Goal: Ask a question

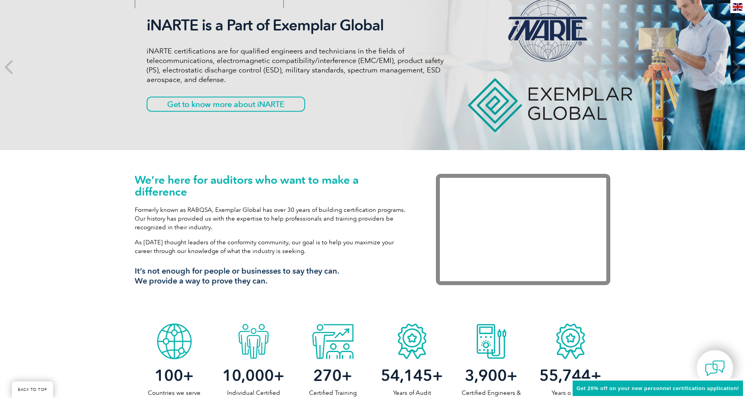
scroll to position [119, 0]
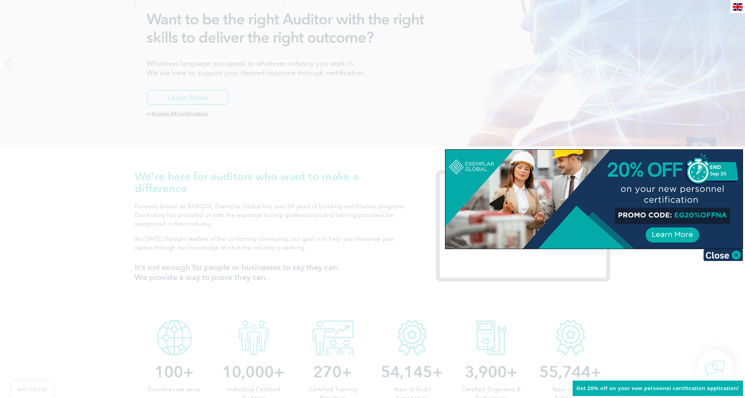
click at [683, 237] on div at bounding box center [593, 199] width 297 height 99
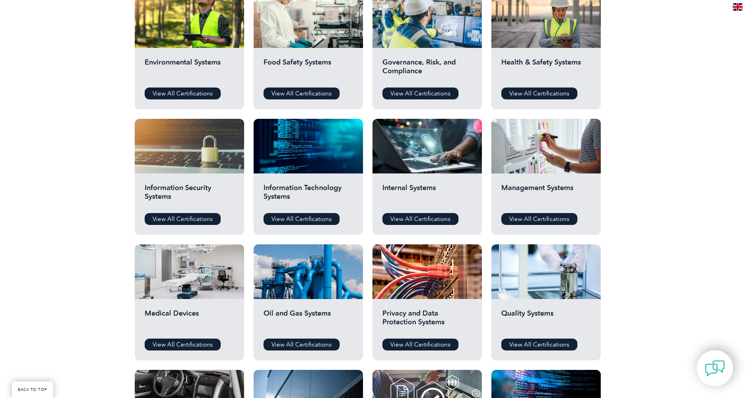
scroll to position [317, 0]
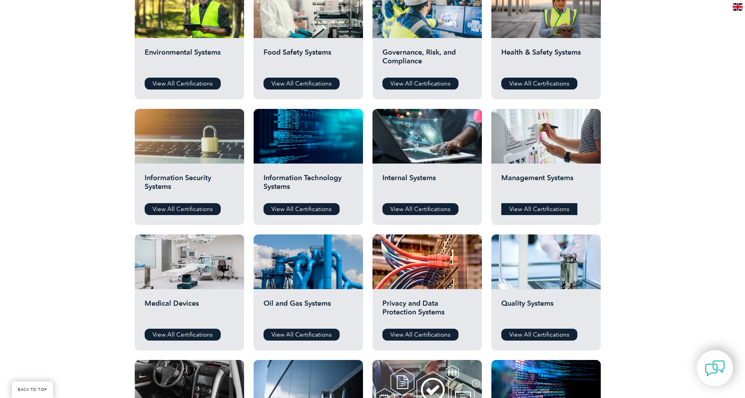
click at [543, 208] on link "View All Certifications" at bounding box center [539, 209] width 76 height 12
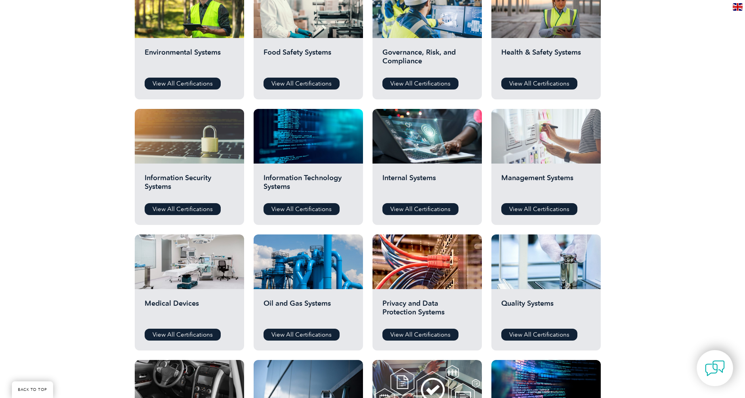
scroll to position [277, 0]
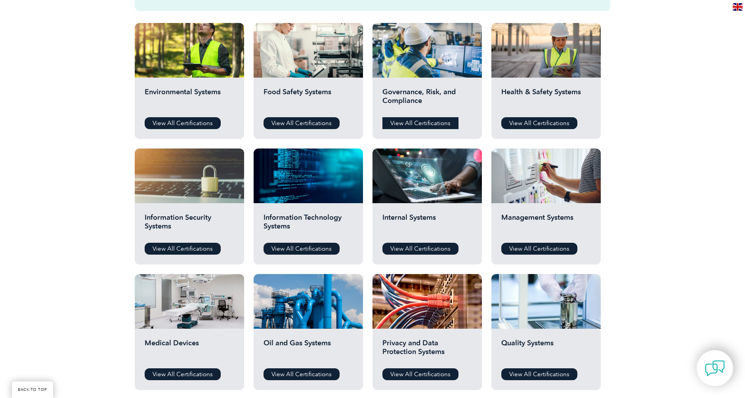
click at [421, 124] on link "View All Certifications" at bounding box center [420, 123] width 76 height 12
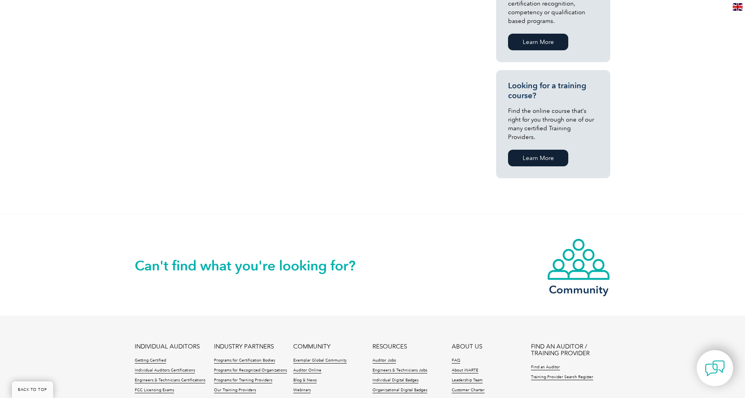
scroll to position [515, 0]
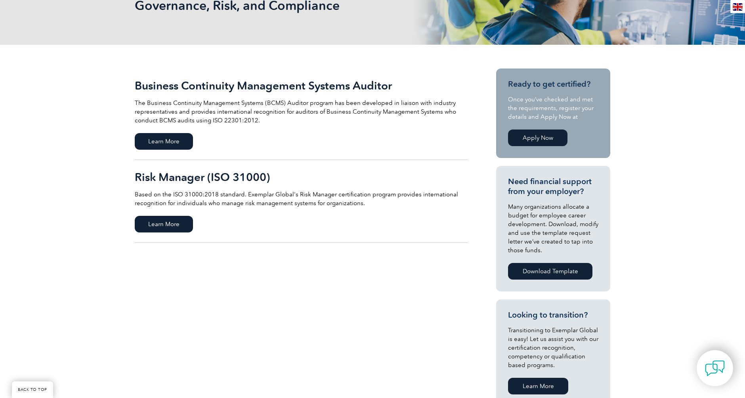
scroll to position [158, 0]
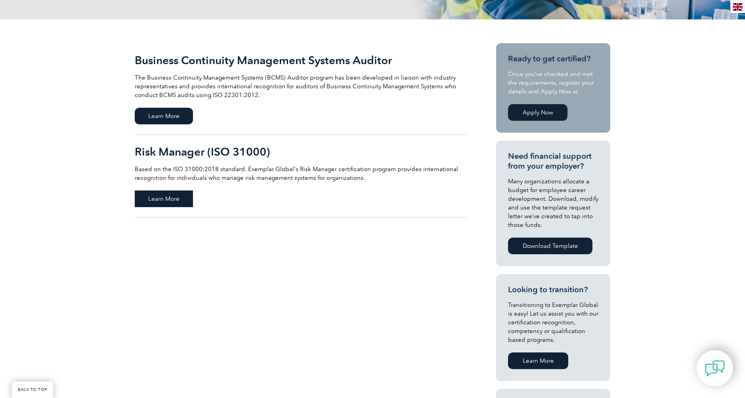
click at [166, 199] on span "Learn More" at bounding box center [164, 199] width 58 height 17
click at [716, 371] on img at bounding box center [715, 369] width 24 height 24
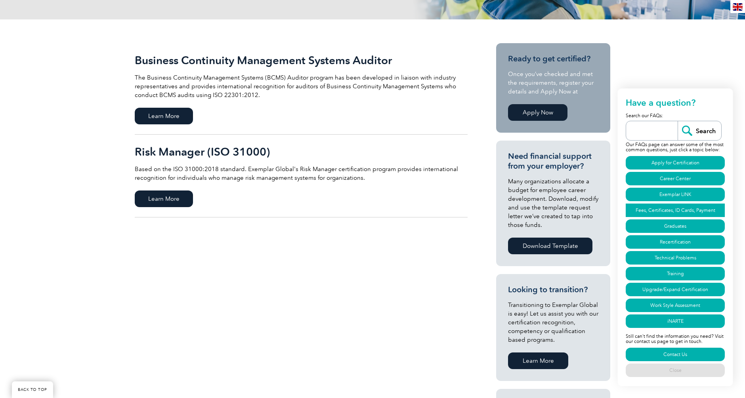
click at [668, 210] on link "Fees, Certificates, ID Cards, Payment" at bounding box center [675, 210] width 99 height 13
click at [651, 132] on input "search" at bounding box center [654, 130] width 48 height 19
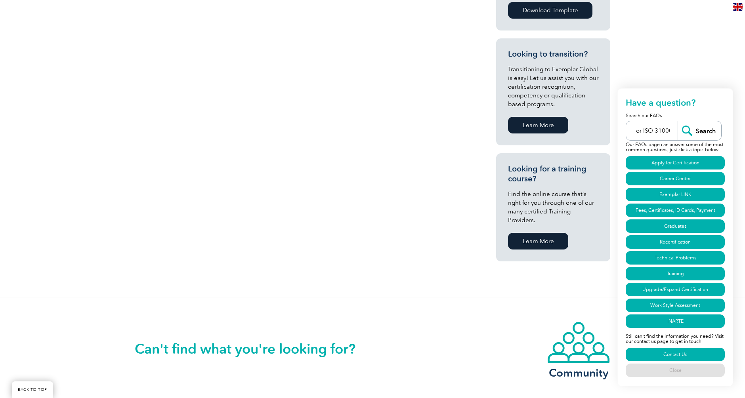
scroll to position [428, 0]
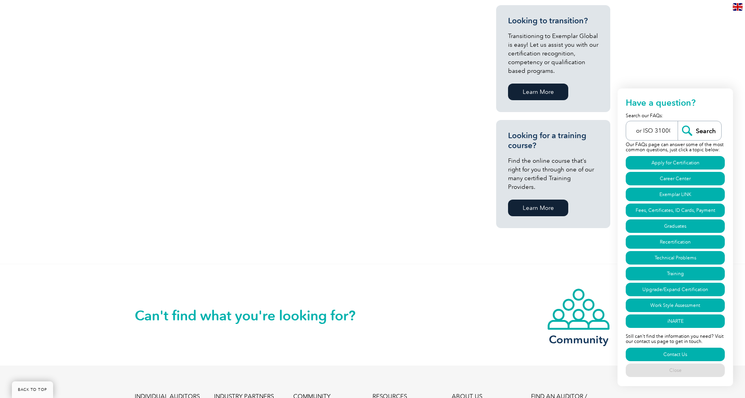
type input "Lead Auditor ISO 31000"
click at [705, 133] on input "Search" at bounding box center [700, 130] width 44 height 19
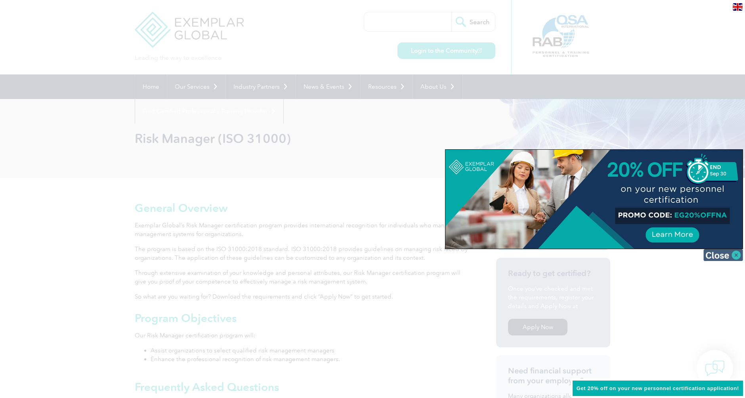
click at [736, 258] on img at bounding box center [723, 255] width 40 height 12
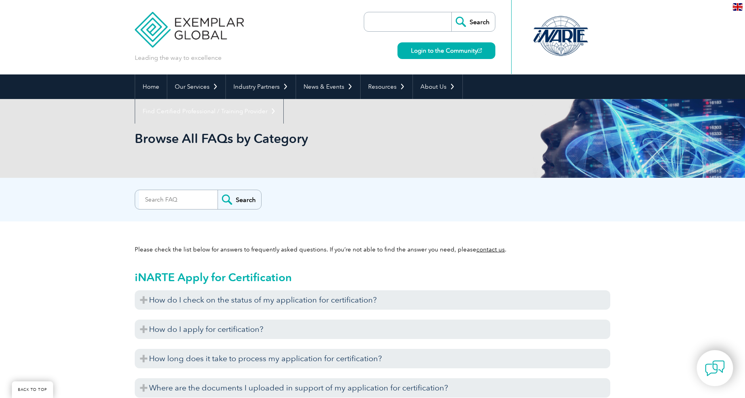
scroll to position [1847, 0]
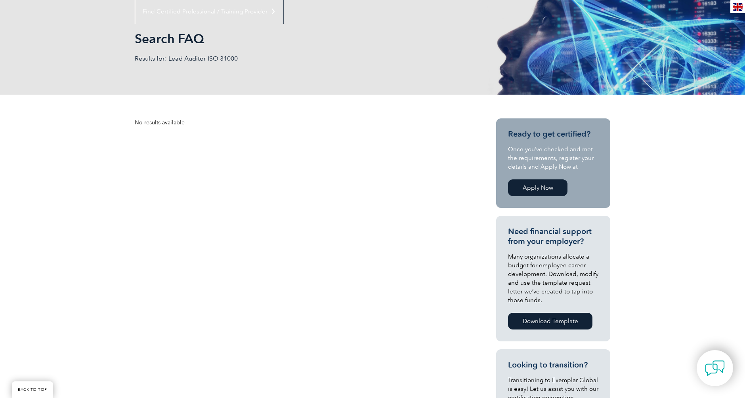
scroll to position [158, 0]
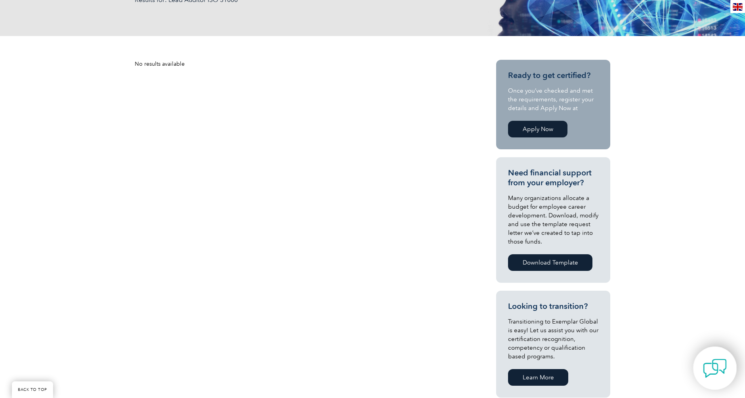
click at [710, 372] on img at bounding box center [715, 369] width 24 height 24
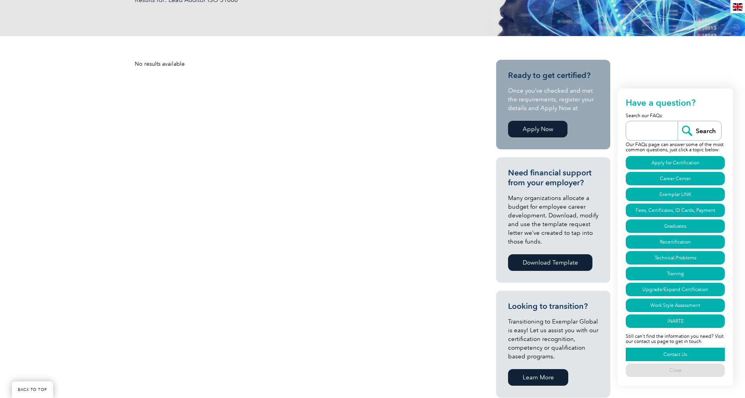
click at [684, 355] on link "Contact Us" at bounding box center [675, 354] width 99 height 13
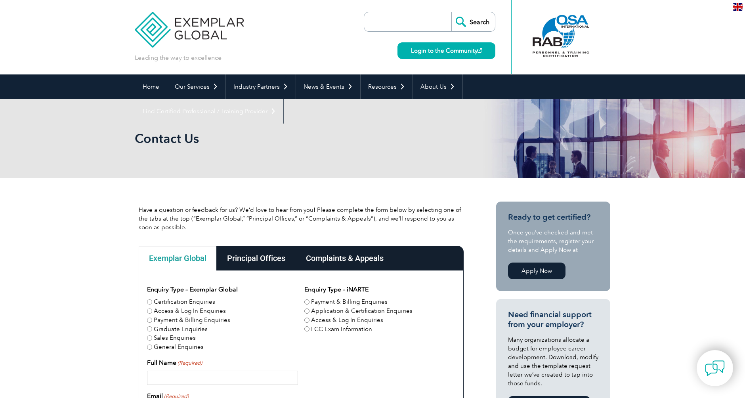
click at [148, 302] on input "Certification Enquiries" at bounding box center [149, 302] width 5 height 5
radio input "true"
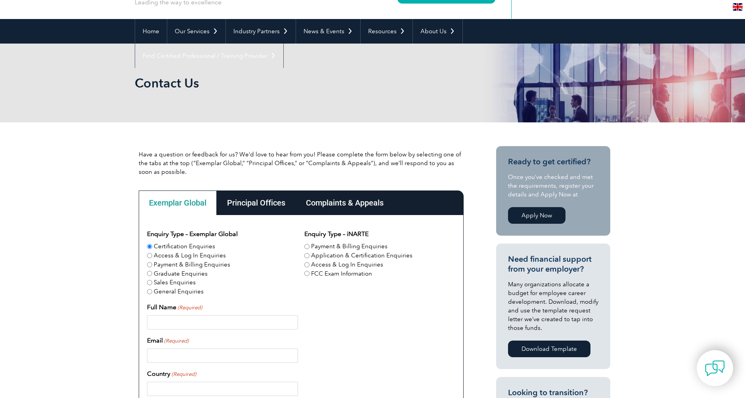
scroll to position [79, 0]
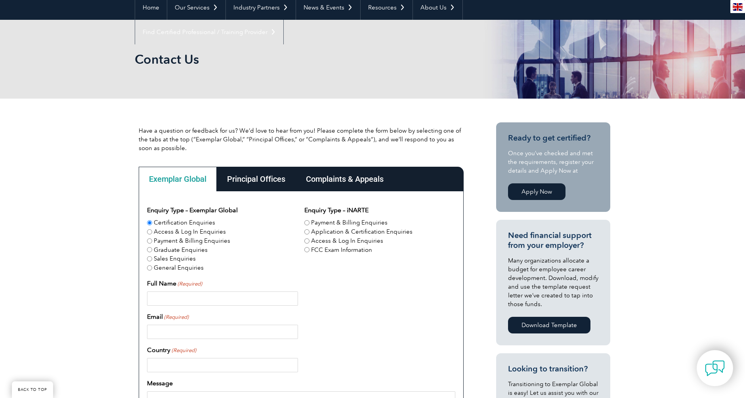
click at [196, 302] on input "Full Name (Required)" at bounding box center [222, 299] width 151 height 14
type input "Félix De La O Diaz"
type input "fdelaod@gmail.com"
type input "México"
type input "+525611648451"
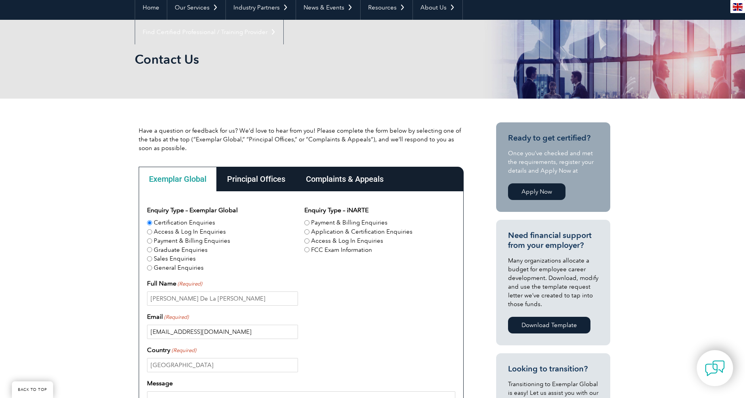
click at [248, 333] on input "fdelaod@gmail.com" at bounding box center [222, 332] width 151 height 14
type input "fdelaod@ultrasist.com.mx"
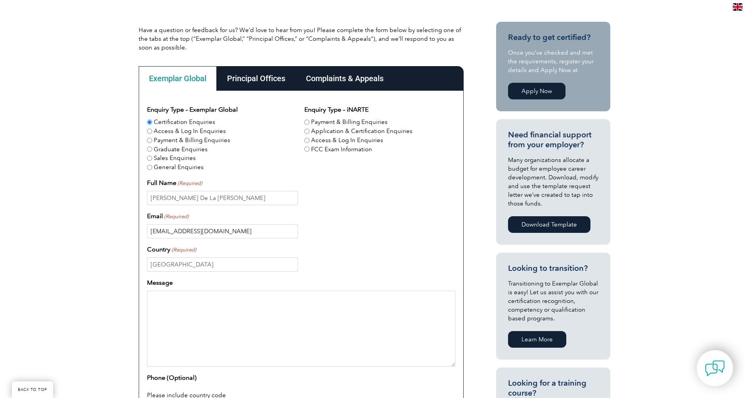
scroll to position [198, 0]
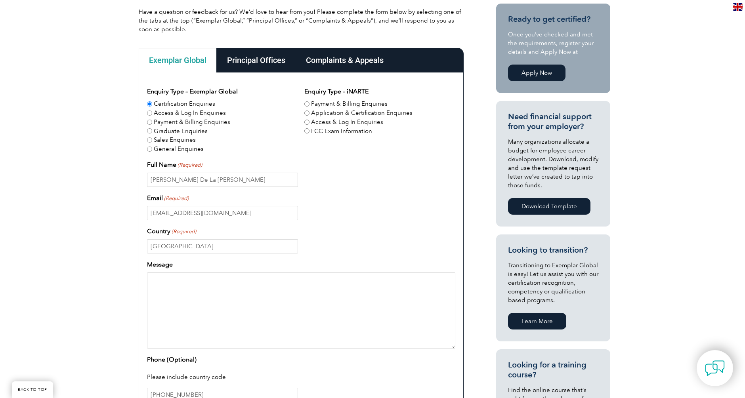
click at [209, 296] on textarea "Message" at bounding box center [301, 311] width 308 height 76
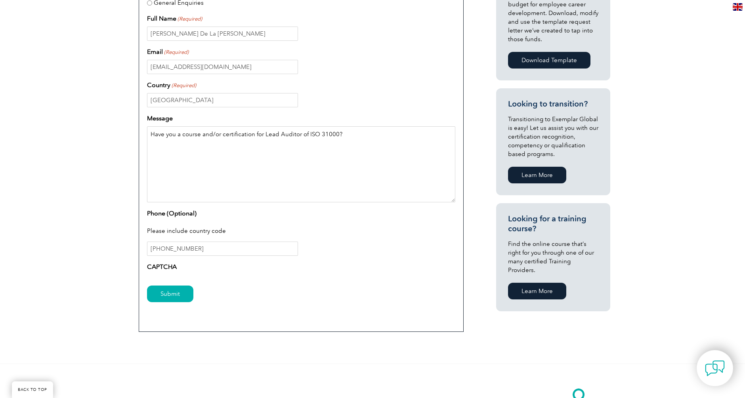
scroll to position [357, 0]
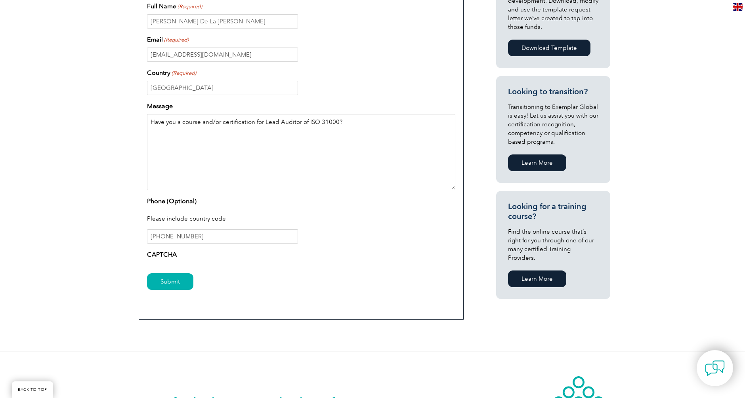
type textarea "Have you a course and/or certification for Lead Auditor of ISO 31000?"
click at [211, 237] on input "+525611648451" at bounding box center [222, 236] width 151 height 14
type input "+525521798856"
click at [170, 280] on input "Submit" at bounding box center [170, 281] width 46 height 17
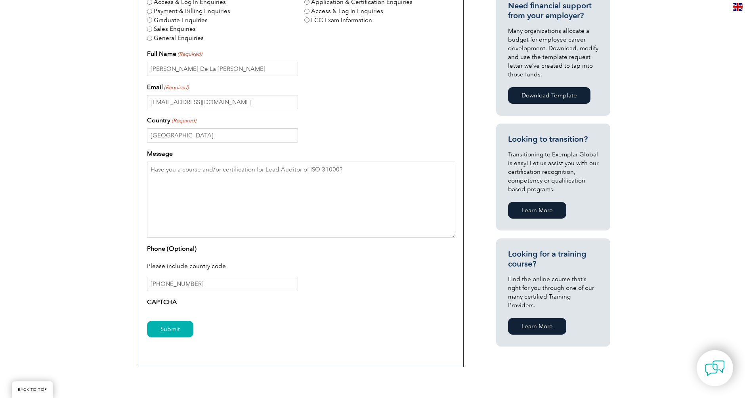
scroll to position [317, 0]
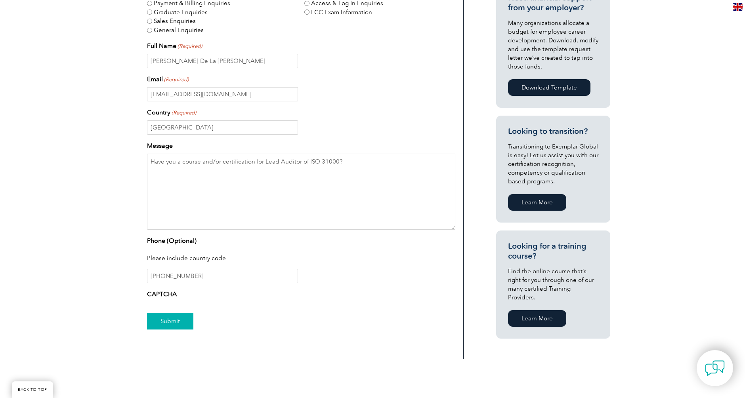
click at [169, 323] on input "Submit" at bounding box center [170, 321] width 46 height 17
click at [232, 127] on input "México" at bounding box center [222, 127] width 151 height 14
click at [187, 128] on input "México" at bounding box center [222, 127] width 151 height 14
click at [209, 92] on input "fdelaod@ultrasist.com.mx" at bounding box center [222, 94] width 151 height 14
click at [232, 94] on input "fdelaod@ultrasist.com.mx" at bounding box center [222, 94] width 151 height 14
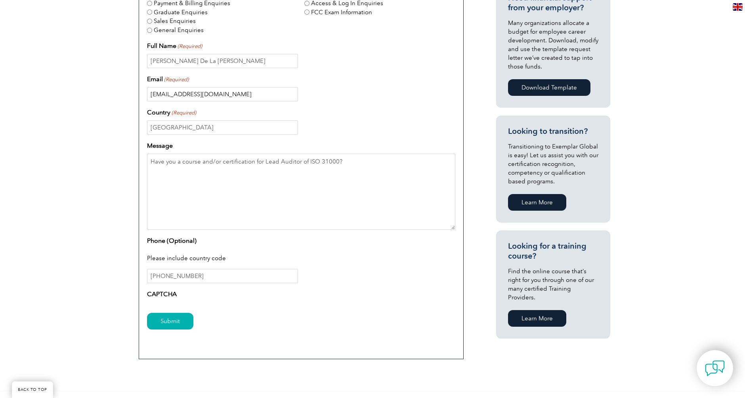
click at [147, 313] on input "Submit" at bounding box center [170, 321] width 46 height 17
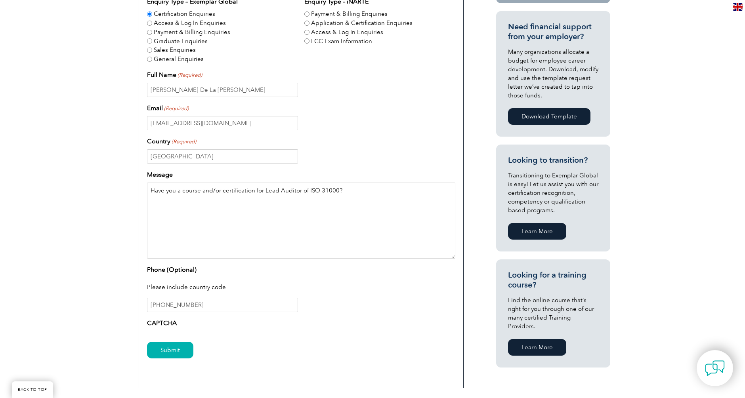
scroll to position [436, 0]
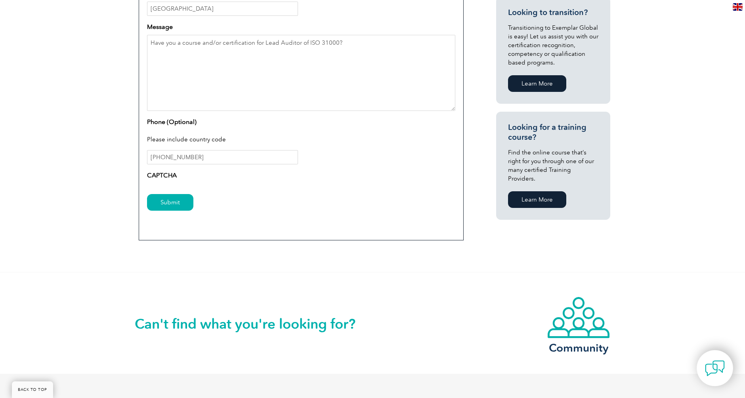
click at [163, 175] on label "CAPTCHA" at bounding box center [162, 176] width 30 height 10
click at [185, 178] on div "CAPTCHA" at bounding box center [301, 177] width 308 height 13
click at [172, 201] on input "Submit" at bounding box center [170, 202] width 46 height 17
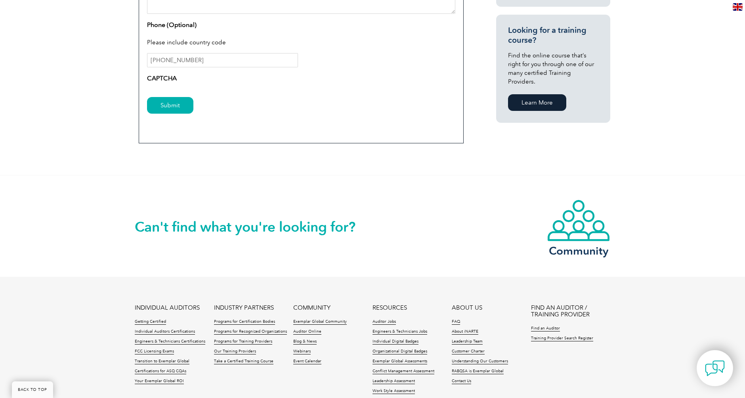
scroll to position [594, 0]
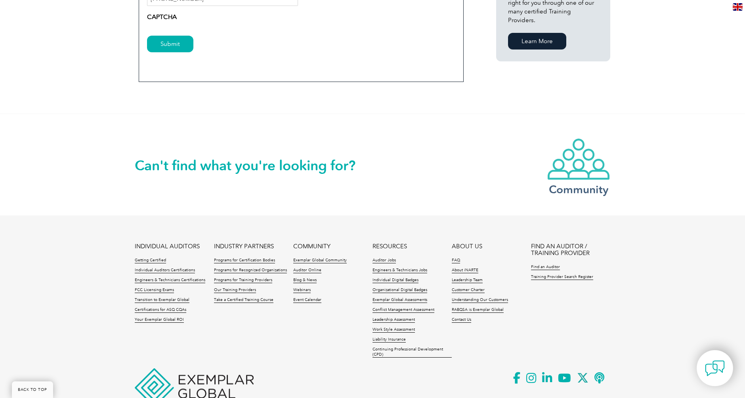
click at [583, 163] on img at bounding box center [578, 159] width 63 height 43
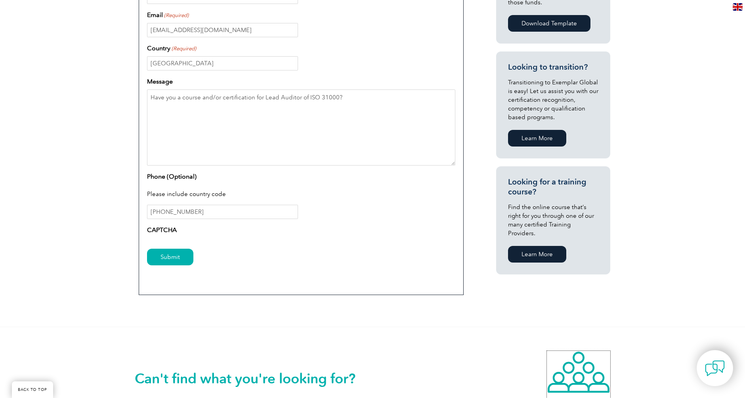
scroll to position [317, 0]
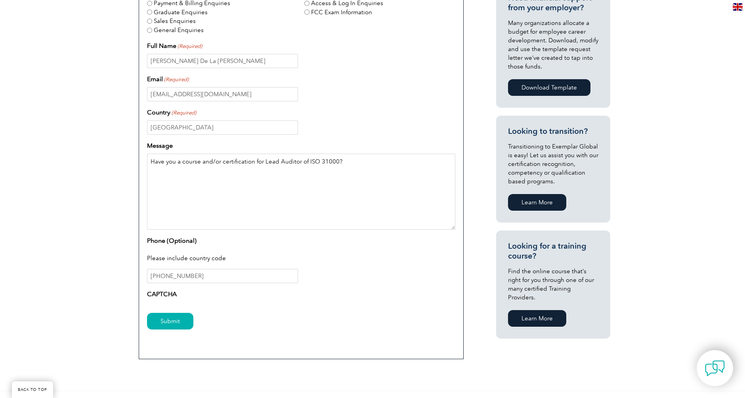
drag, startPoint x: 349, startPoint y: 163, endPoint x: 140, endPoint y: 163, distance: 209.2
click at [140, 163] on div "Enquiry Type – Exemplar Global Certification Enquiries Access & Log In Enquirie…" at bounding box center [301, 157] width 325 height 406
click at [392, 231] on div "Enquiry Type – Exemplar Global Certification Enquiries Access & Log In Enquirie…" at bounding box center [301, 135] width 308 height 334
click at [229, 272] on input "+525521798856" at bounding box center [222, 276] width 151 height 14
click at [170, 298] on label "CAPTCHA" at bounding box center [162, 295] width 30 height 10
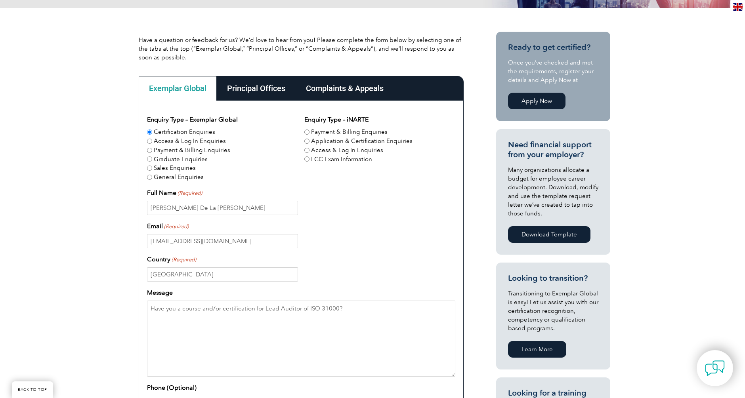
scroll to position [182, 0]
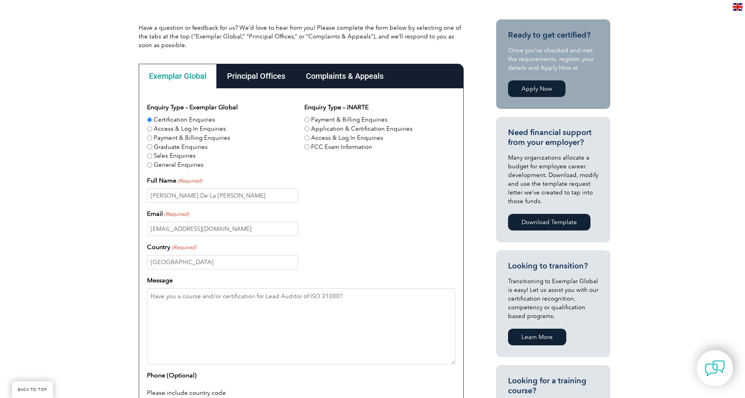
click at [149, 166] on input "General Enquiries" at bounding box center [149, 164] width 5 height 5
radio input "true"
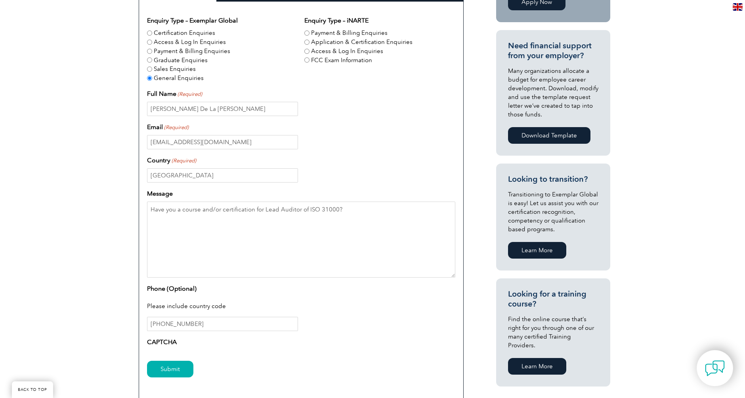
scroll to position [301, 0]
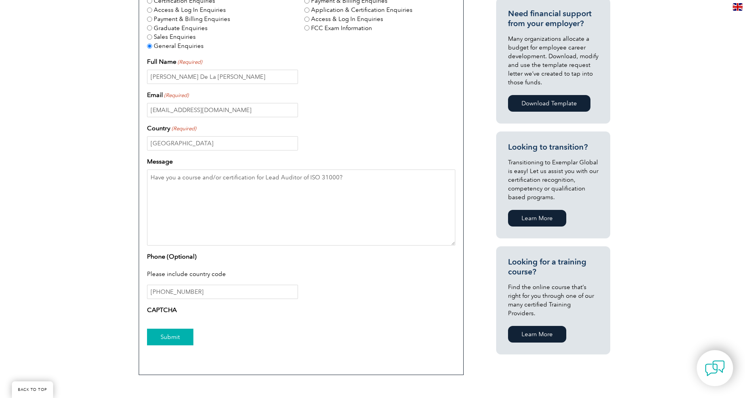
click at [174, 338] on input "Submit" at bounding box center [170, 337] width 46 height 17
click at [163, 336] on input "Submit" at bounding box center [170, 337] width 46 height 17
click at [164, 336] on input "Submit" at bounding box center [170, 337] width 46 height 17
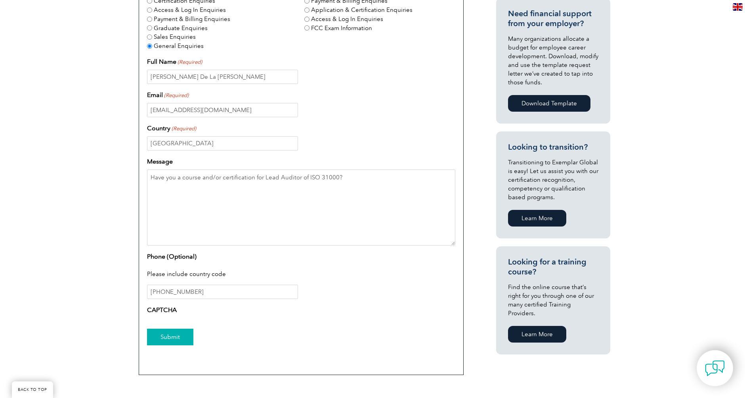
click at [164, 336] on input "Submit" at bounding box center [170, 337] width 46 height 17
click at [164, 335] on input "Submit" at bounding box center [170, 337] width 46 height 17
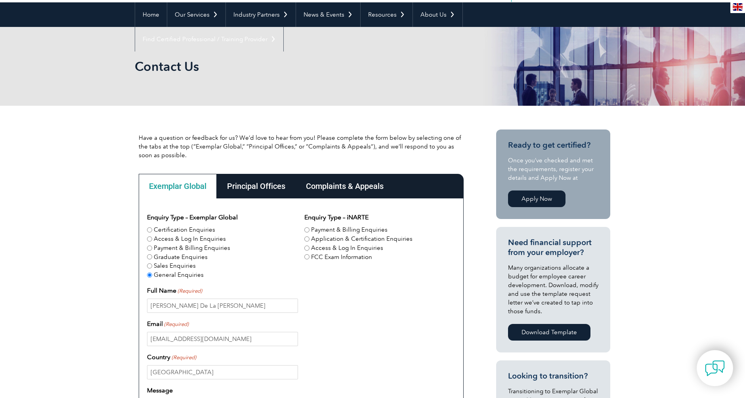
scroll to position [0, 0]
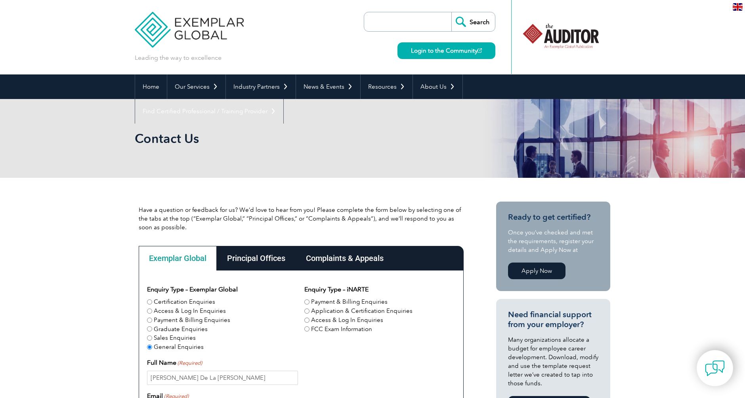
click at [561, 33] on div at bounding box center [560, 36] width 79 height 44
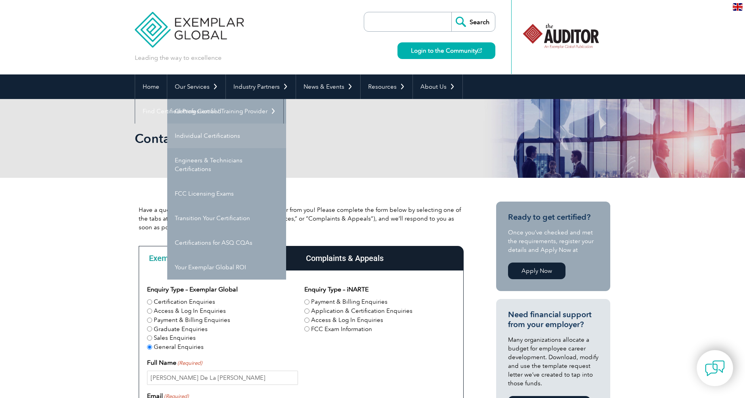
click at [208, 134] on link "Individual Certifications" at bounding box center [226, 136] width 119 height 25
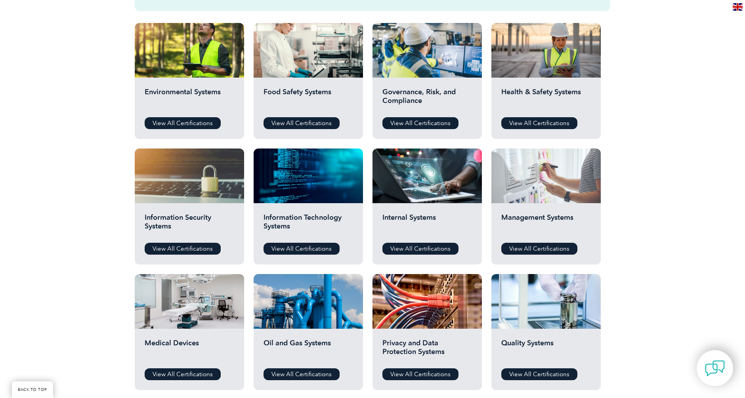
scroll to position [317, 0]
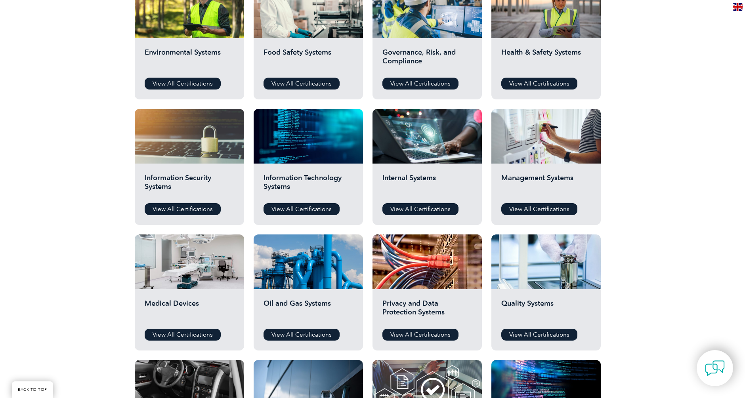
click at [112, 113] on div "Before You Apply For a Certification Download the “Certification Requirements” …" at bounding box center [372, 192] width 745 height 633
